Goal: Task Accomplishment & Management: Manage account settings

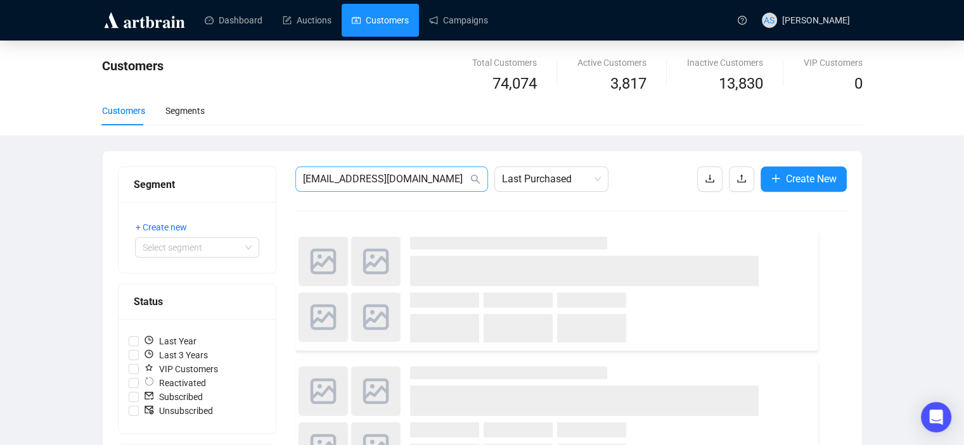
type input "[EMAIL_ADDRESS][DOMAIN_NAME]"
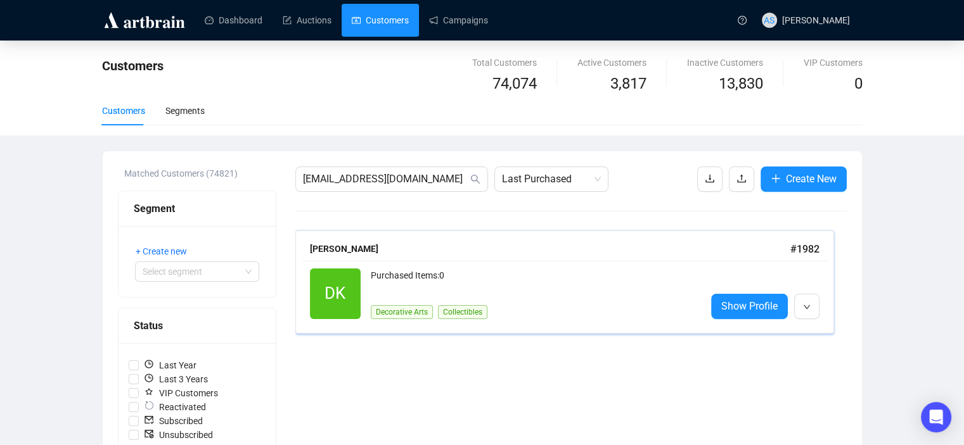
click at [397, 255] on div "[PERSON_NAME]" at bounding box center [550, 249] width 480 height 14
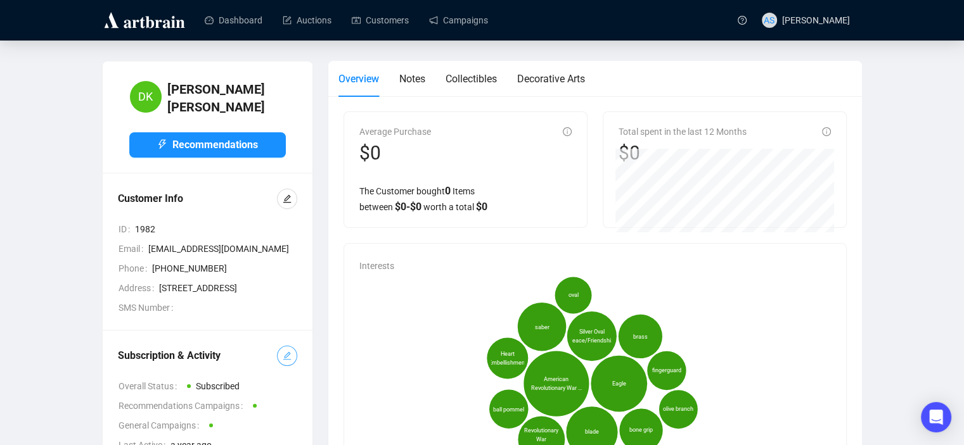
click at [285, 360] on icon "edit" at bounding box center [287, 356] width 8 height 8
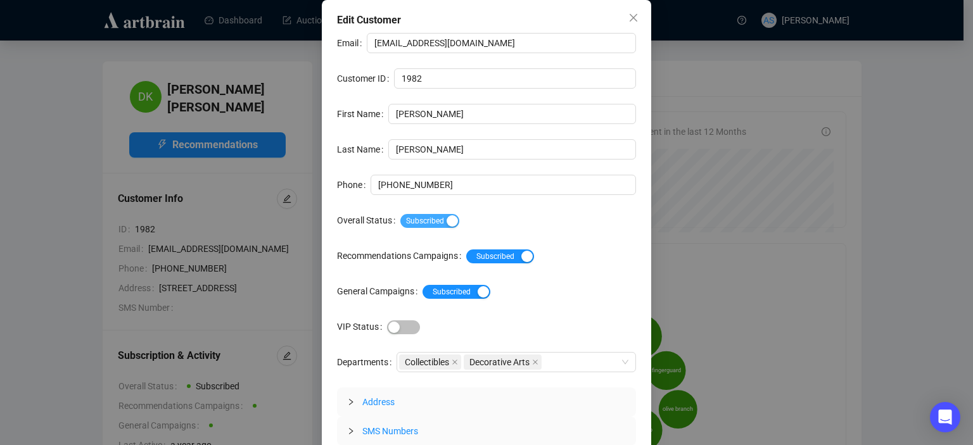
click at [408, 227] on span "Subscribed" at bounding box center [429, 221] width 59 height 14
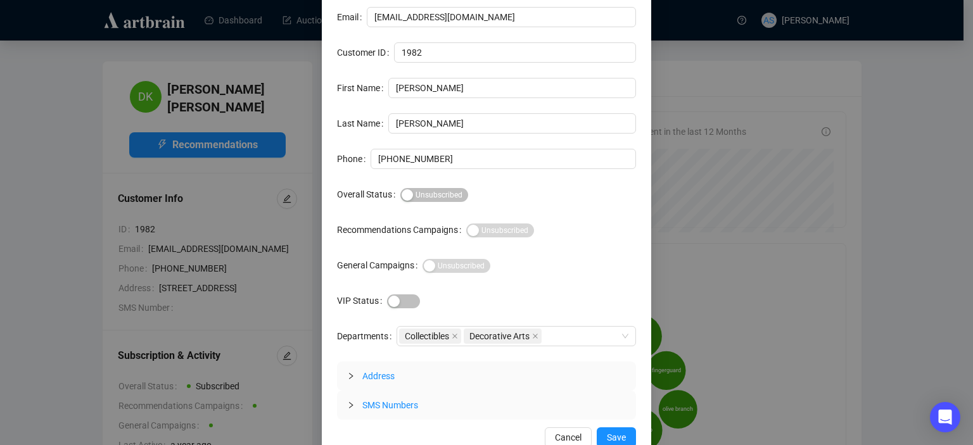
scroll to position [41, 0]
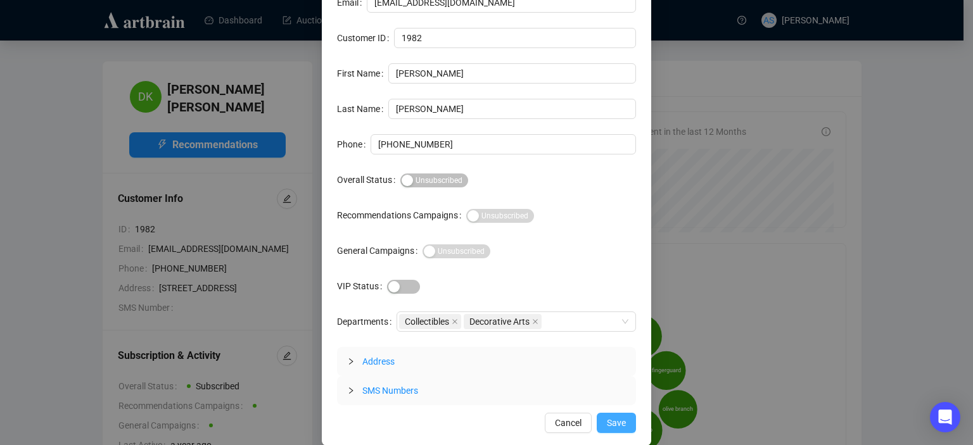
click at [612, 420] on span "Save" at bounding box center [616, 423] width 19 height 14
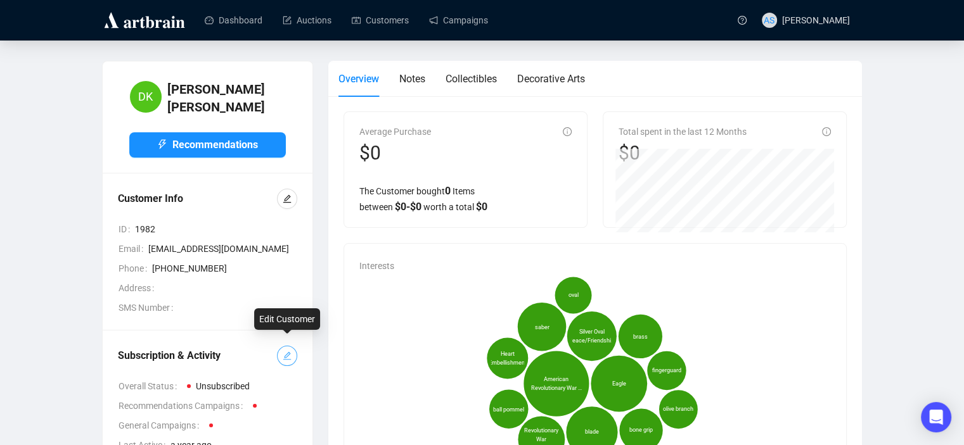
click at [281, 348] on button "button" at bounding box center [287, 356] width 20 height 20
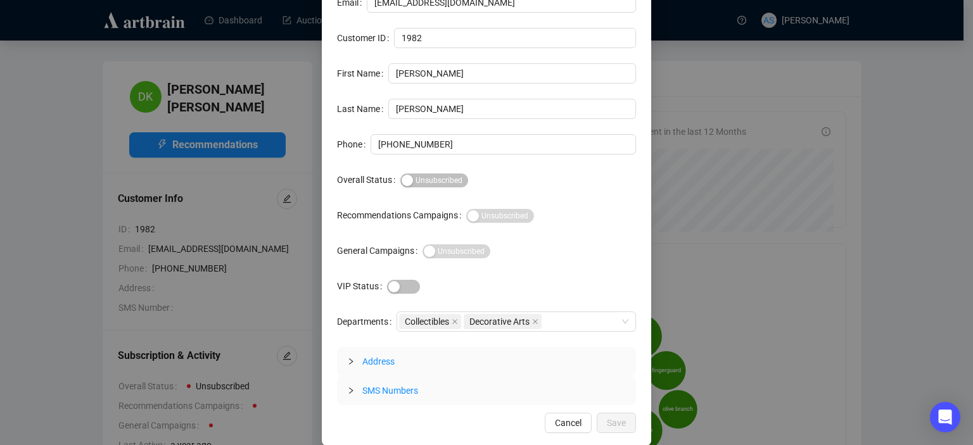
click at [419, 190] on div "Subscribed Unsubscribed" at bounding box center [518, 180] width 236 height 20
click at [418, 188] on span "Subscribed Unsubscribed" at bounding box center [434, 181] width 68 height 14
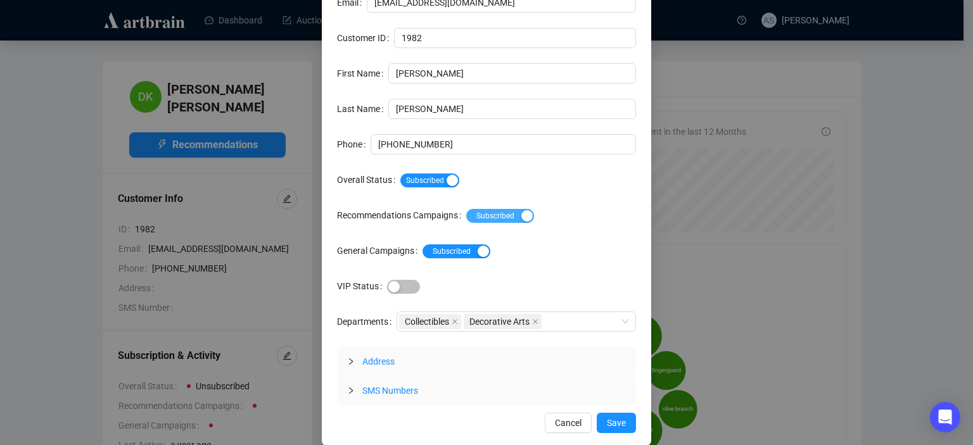
click at [497, 223] on span "Subscribed Unsubscribed" at bounding box center [500, 216] width 68 height 14
drag, startPoint x: 456, startPoint y: 288, endPoint x: 456, endPoint y: 298, distance: 9.5
click at [456, 258] on span "Subscribed Unsubscribed" at bounding box center [457, 252] width 68 height 14
click at [451, 258] on span "Subscribed Unsubscribed" at bounding box center [457, 252] width 68 height 14
click at [607, 423] on span "Save" at bounding box center [616, 423] width 19 height 14
